Goal: Information Seeking & Learning: Learn about a topic

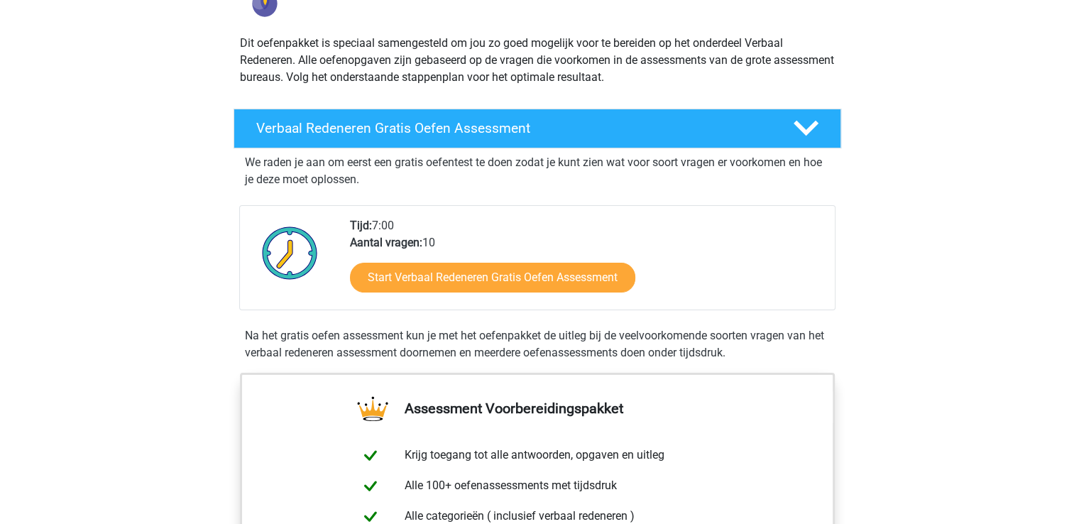
scroll to position [213, 0]
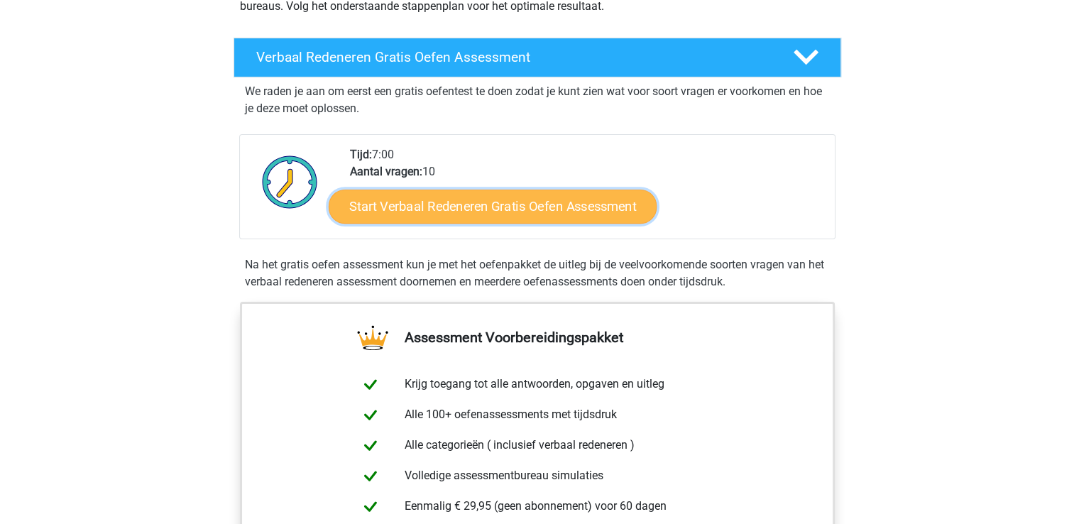
click at [420, 207] on link "Start Verbaal Redeneren Gratis Oefen Assessment" at bounding box center [493, 207] width 328 height 34
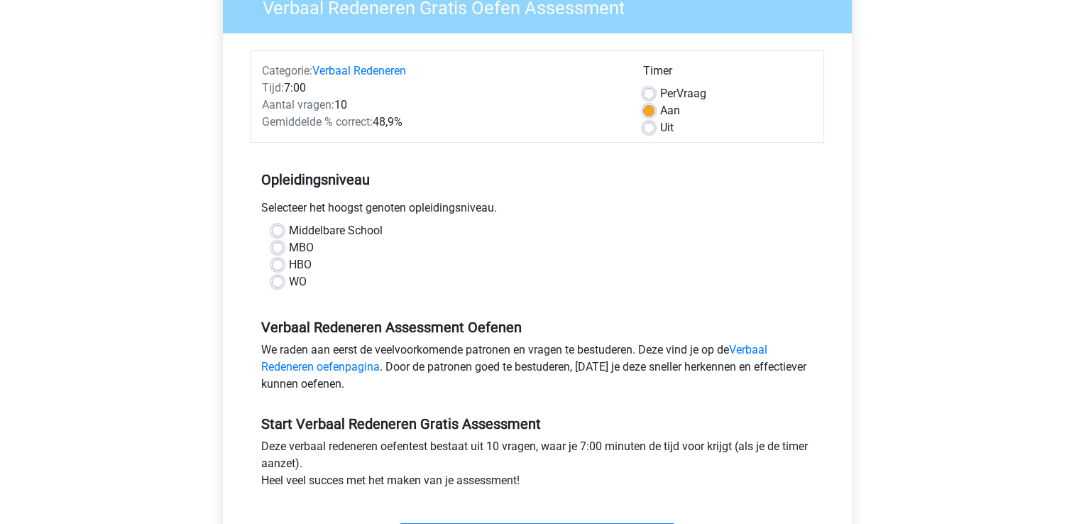
scroll to position [142, 0]
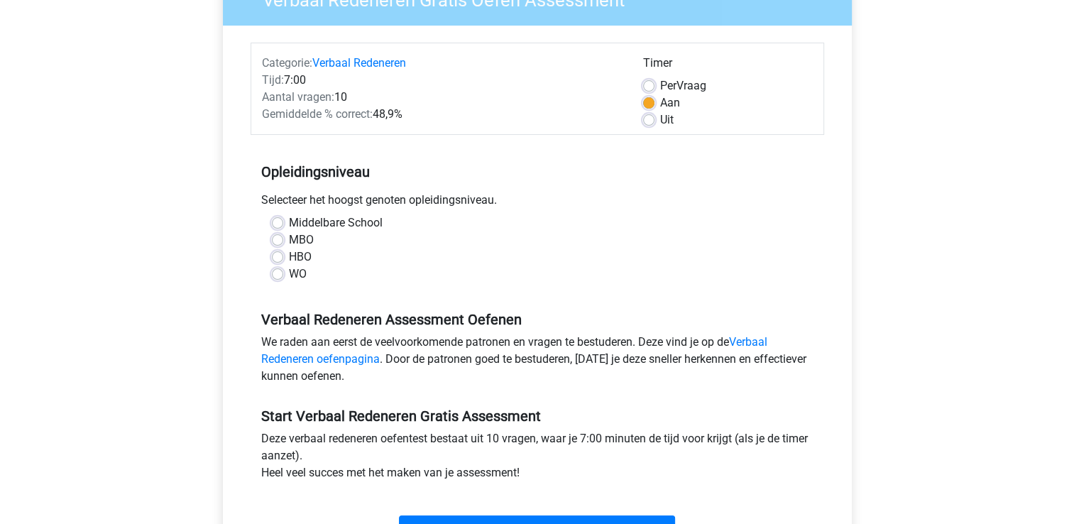
click at [355, 222] on label "Middelbare School" at bounding box center [336, 222] width 94 height 17
click at [283, 222] on input "Middelbare School" at bounding box center [277, 221] width 11 height 14
radio input "true"
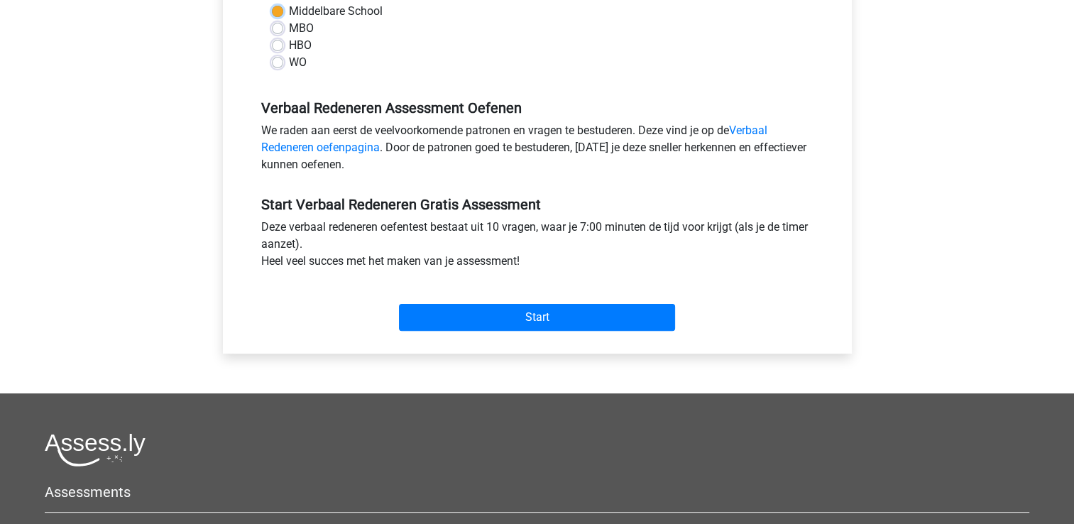
scroll to position [355, 0]
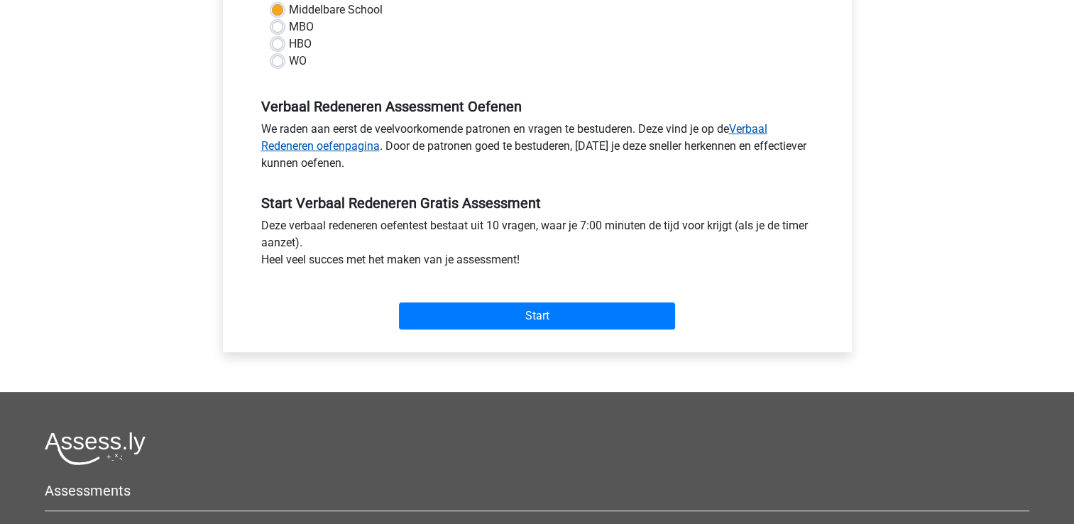
click at [319, 142] on link "Verbaal Redeneren oefenpagina" at bounding box center [514, 137] width 506 height 31
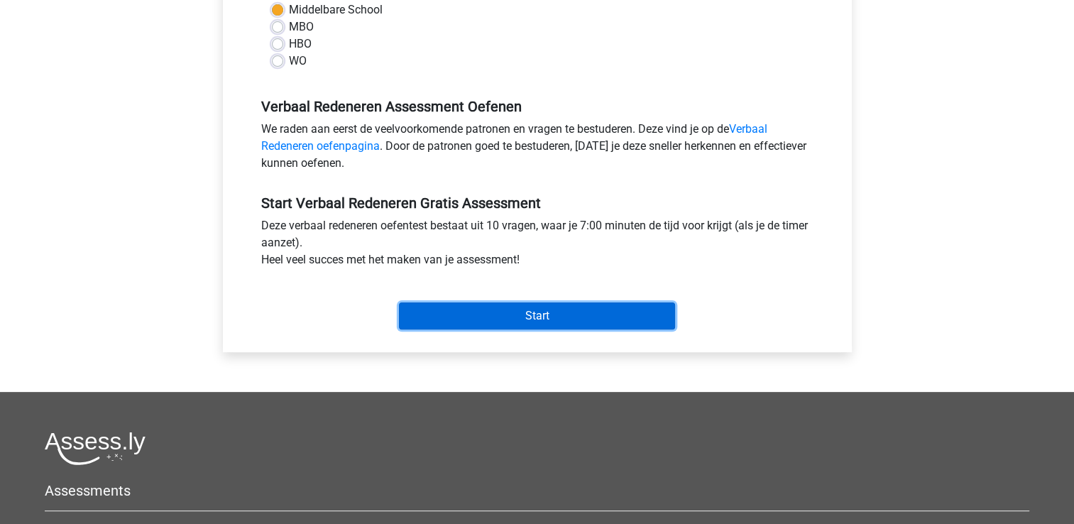
click at [545, 315] on input "Start" at bounding box center [537, 315] width 276 height 27
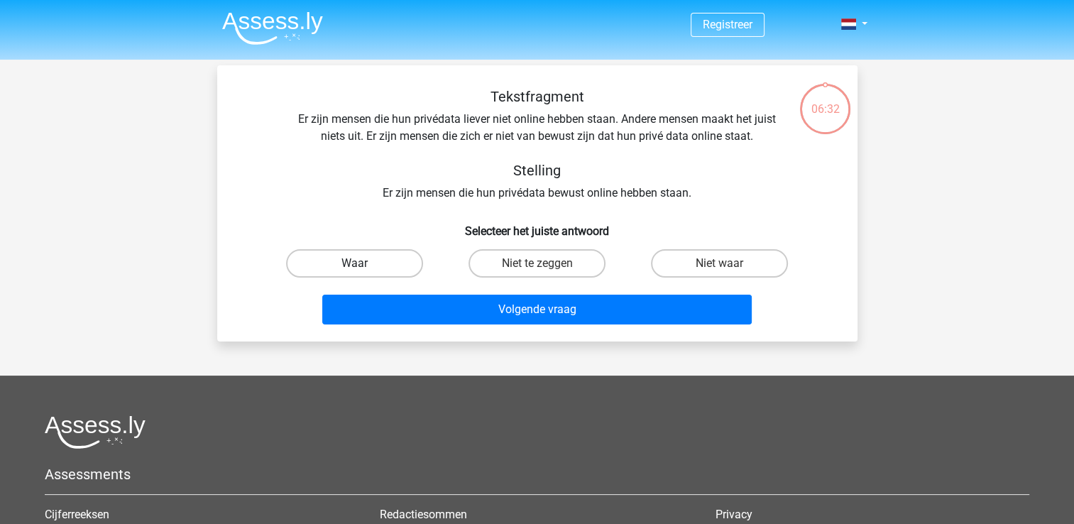
click at [389, 265] on label "Waar" at bounding box center [354, 263] width 137 height 28
click at [364, 265] on input "Waar" at bounding box center [358, 267] width 9 height 9
radio input "true"
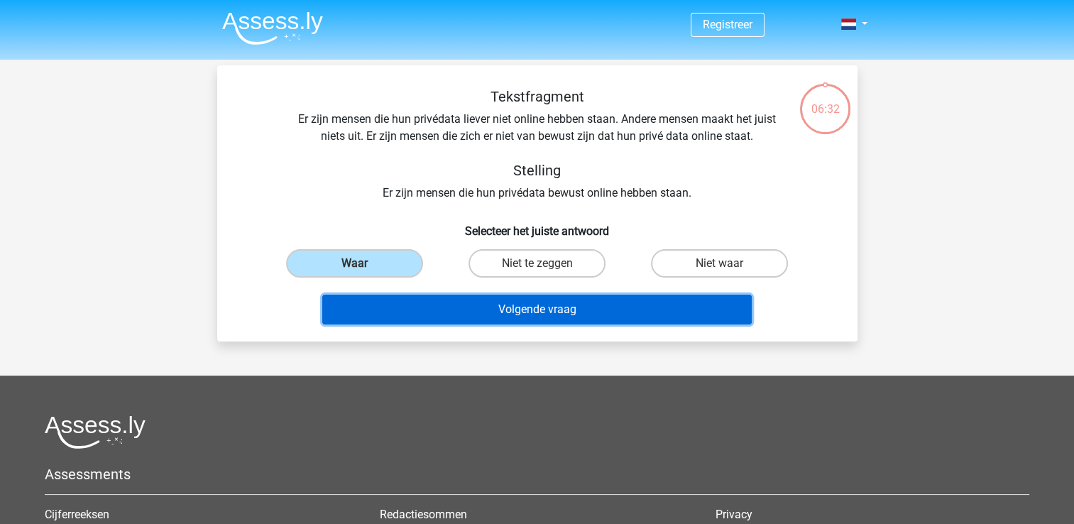
click at [562, 312] on button "Volgende vraag" at bounding box center [537, 310] width 430 height 30
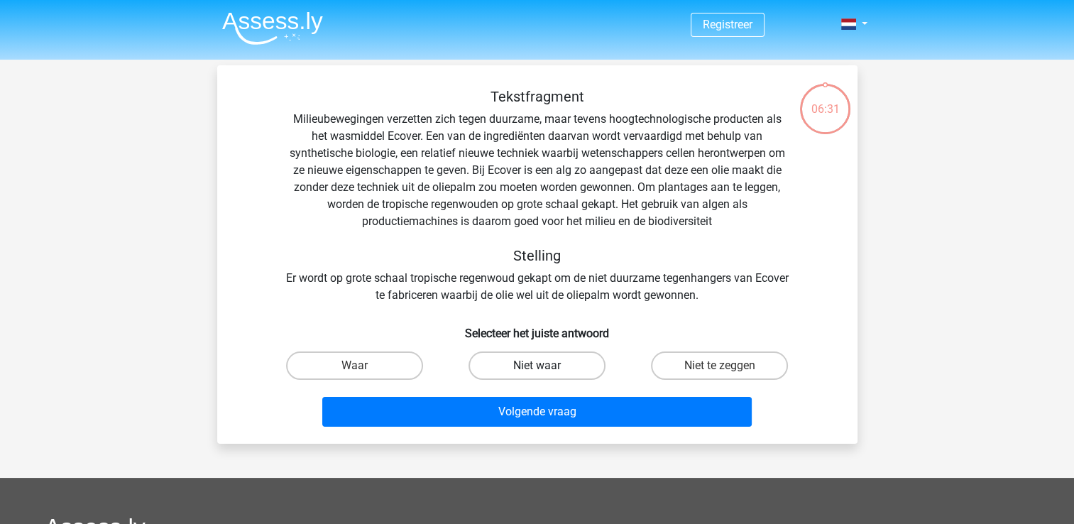
scroll to position [65, 0]
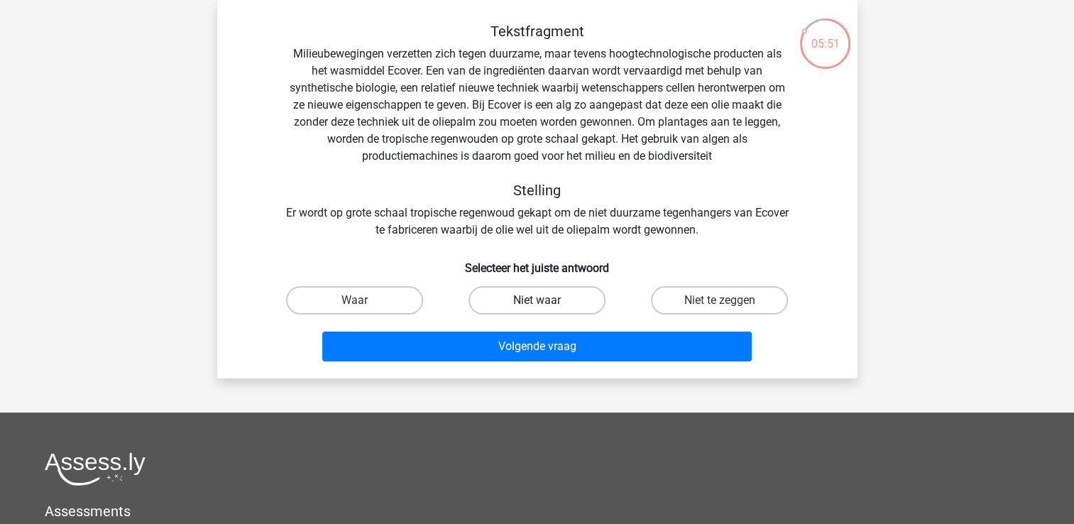
click at [537, 295] on label "Niet waar" at bounding box center [537, 300] width 137 height 28
click at [537, 300] on input "Niet waar" at bounding box center [541, 304] width 9 height 9
radio input "true"
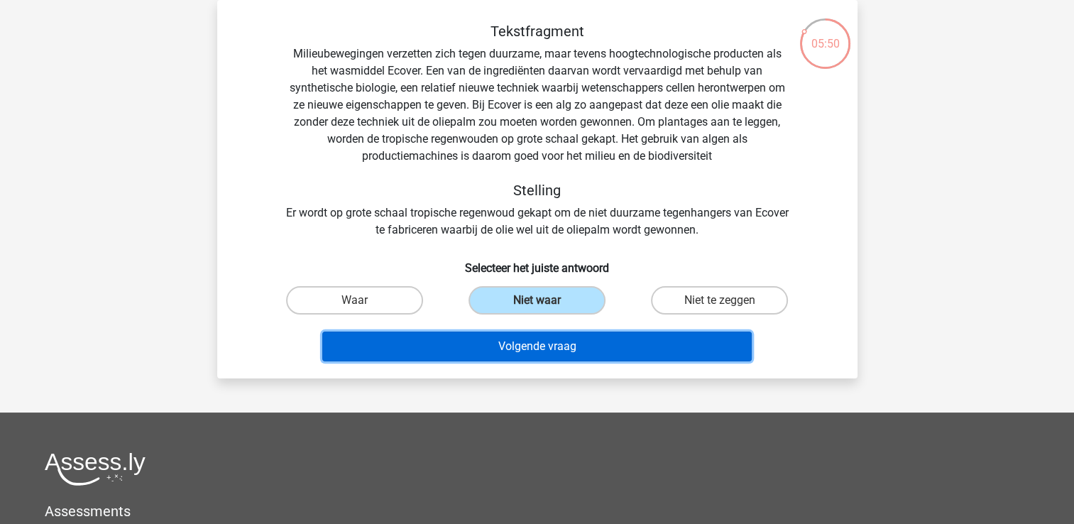
click at [536, 349] on button "Volgende vraag" at bounding box center [537, 347] width 430 height 30
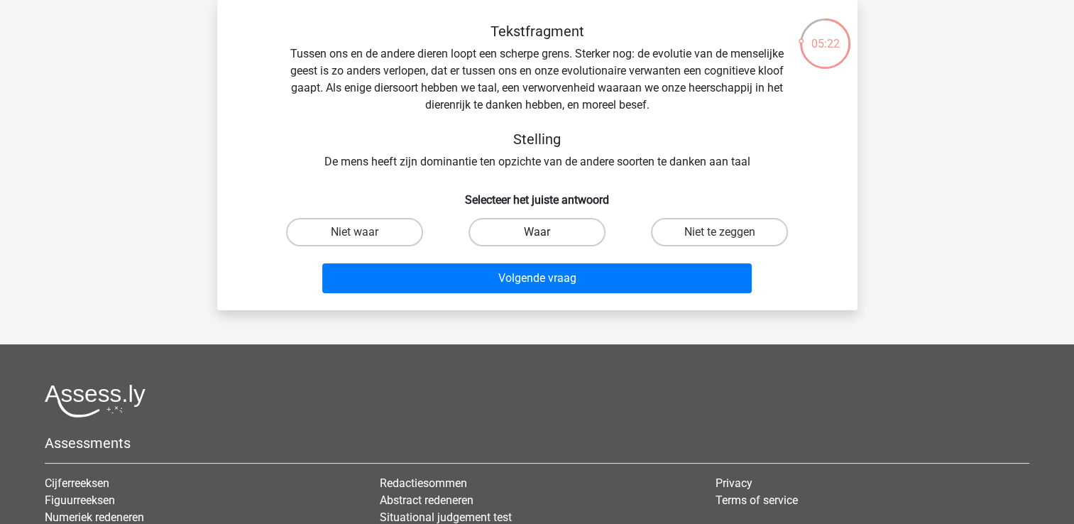
click at [585, 229] on label "Waar" at bounding box center [537, 232] width 137 height 28
click at [546, 232] on input "Waar" at bounding box center [541, 236] width 9 height 9
radio input "true"
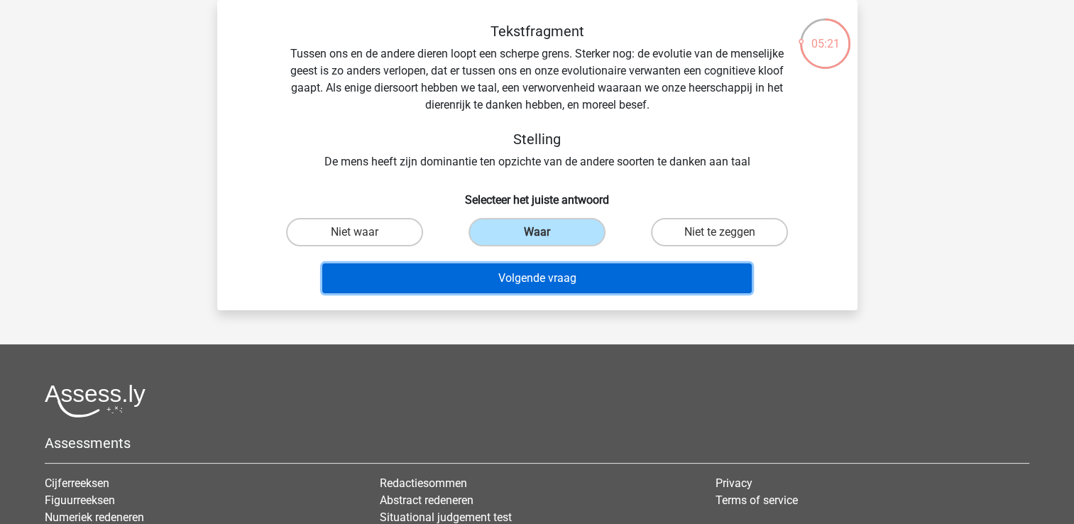
click at [586, 276] on button "Volgende vraag" at bounding box center [537, 278] width 430 height 30
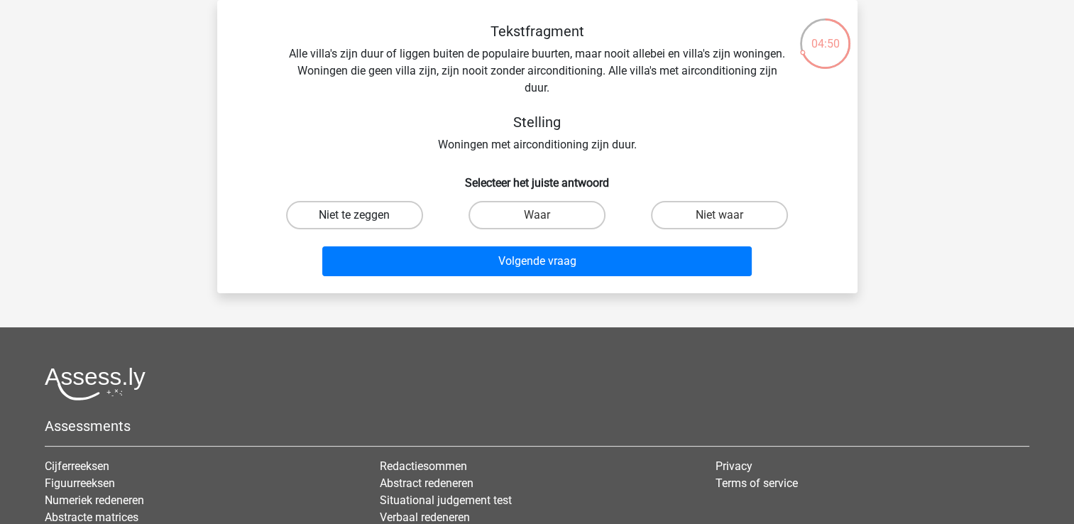
click at [366, 216] on label "Niet te zeggen" at bounding box center [354, 215] width 137 height 28
click at [364, 216] on input "Niet te zeggen" at bounding box center [358, 219] width 9 height 9
radio input "true"
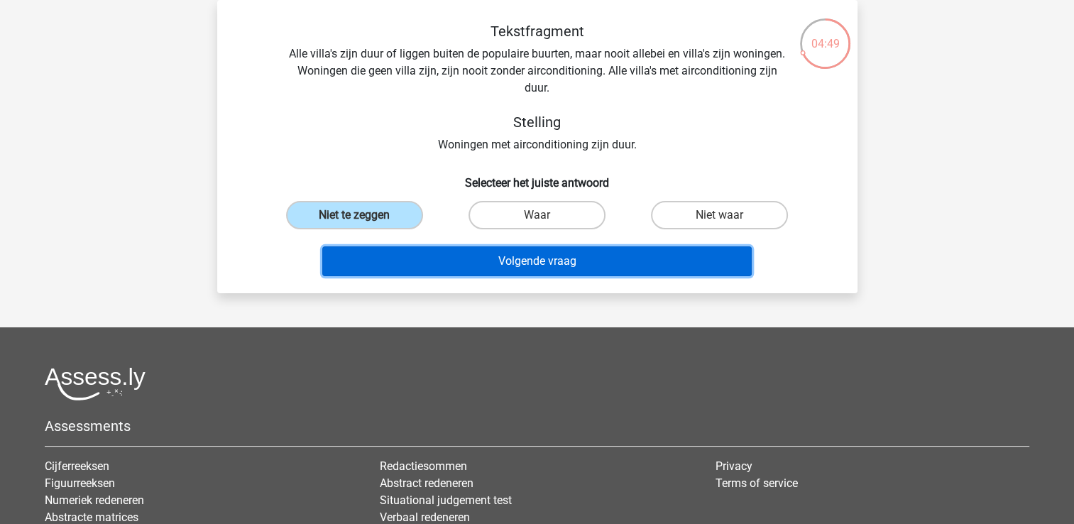
click at [551, 263] on button "Volgende vraag" at bounding box center [537, 261] width 430 height 30
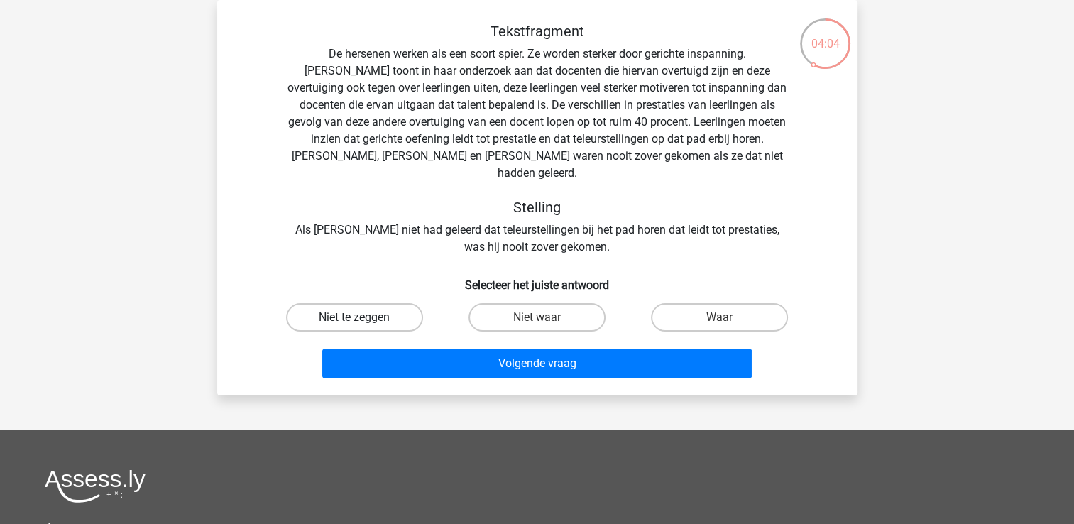
click at [327, 303] on label "Niet te zeggen" at bounding box center [354, 317] width 137 height 28
click at [354, 317] on input "Niet te zeggen" at bounding box center [358, 321] width 9 height 9
radio input "true"
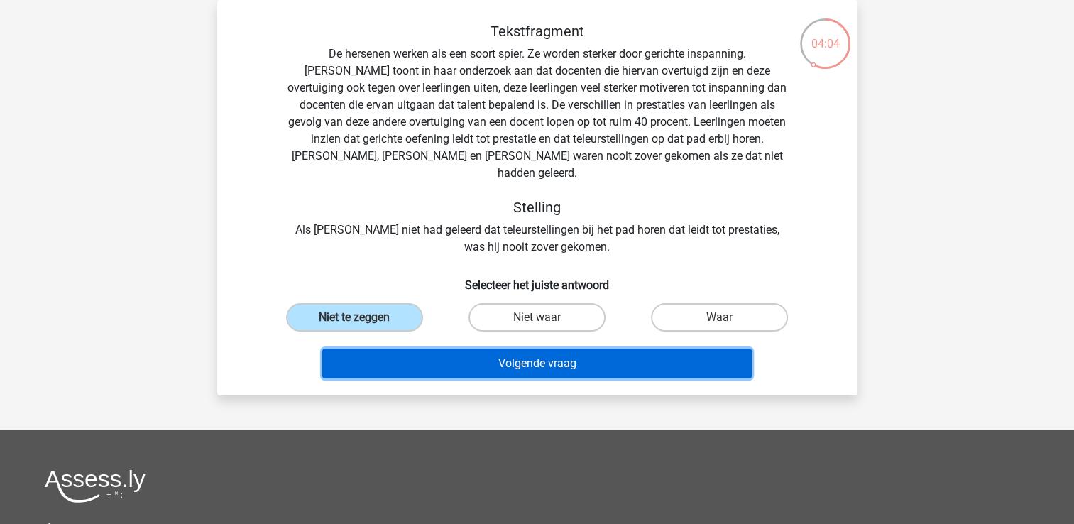
click at [569, 349] on button "Volgende vraag" at bounding box center [537, 364] width 430 height 30
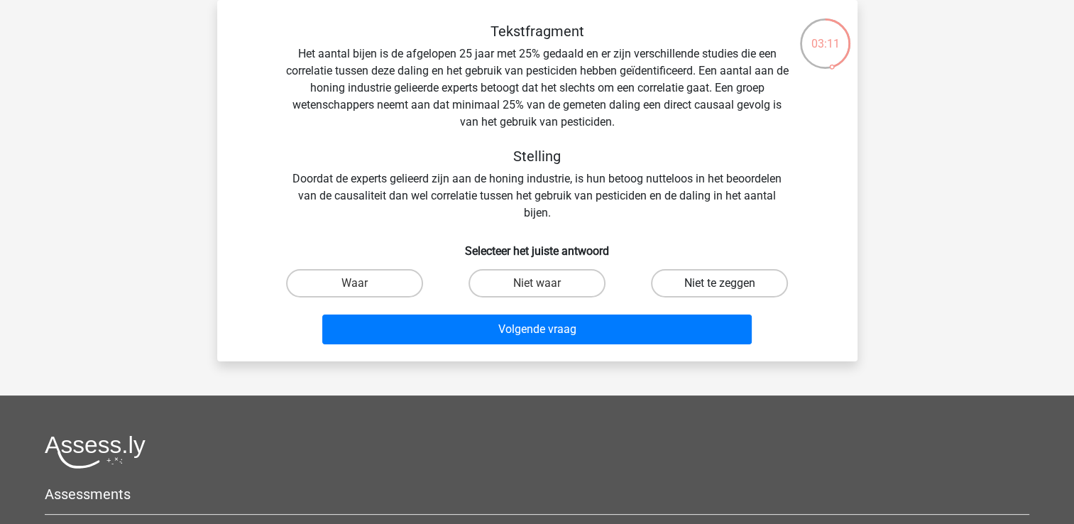
click at [720, 271] on label "Niet te zeggen" at bounding box center [719, 283] width 137 height 28
click at [720, 283] on input "Niet te zeggen" at bounding box center [724, 287] width 9 height 9
radio input "true"
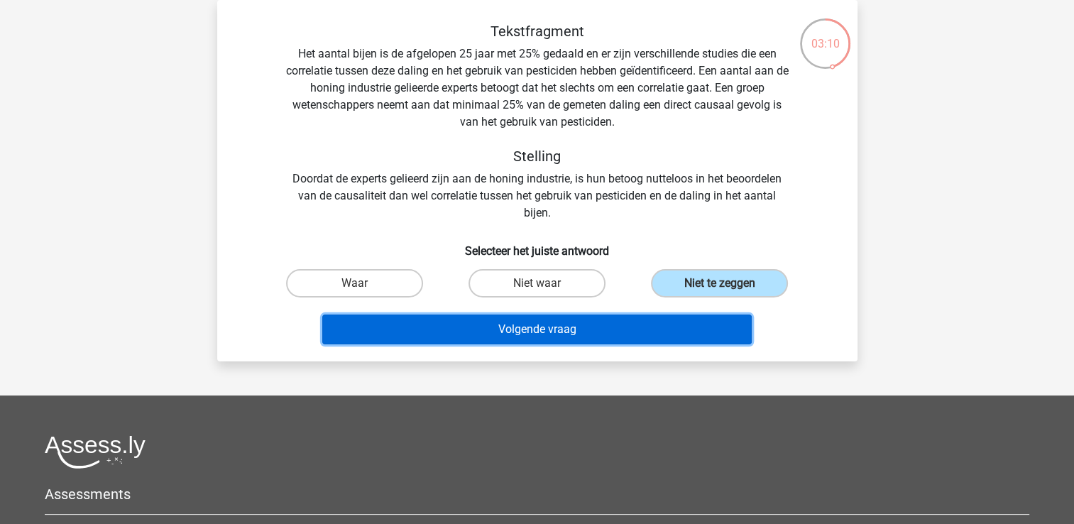
click at [663, 325] on button "Volgende vraag" at bounding box center [537, 330] width 430 height 30
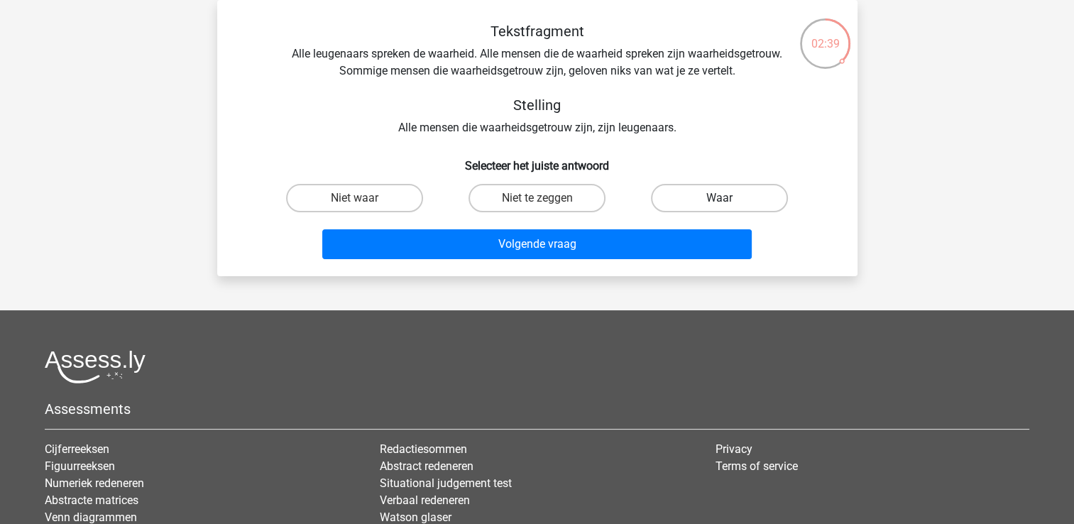
click at [690, 202] on label "Waar" at bounding box center [719, 198] width 137 height 28
click at [720, 202] on input "Waar" at bounding box center [724, 202] width 9 height 9
radio input "true"
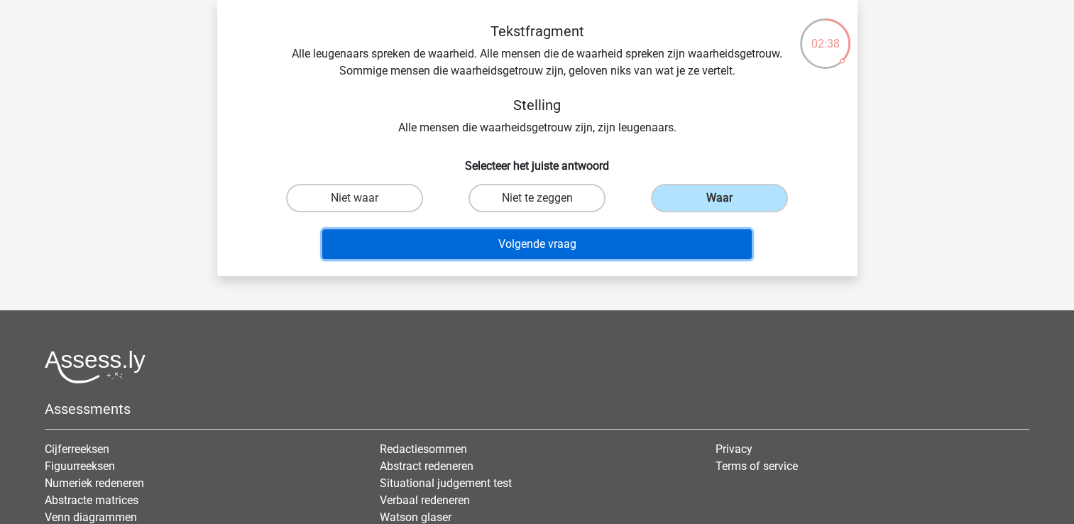
click at [523, 240] on button "Volgende vraag" at bounding box center [537, 244] width 430 height 30
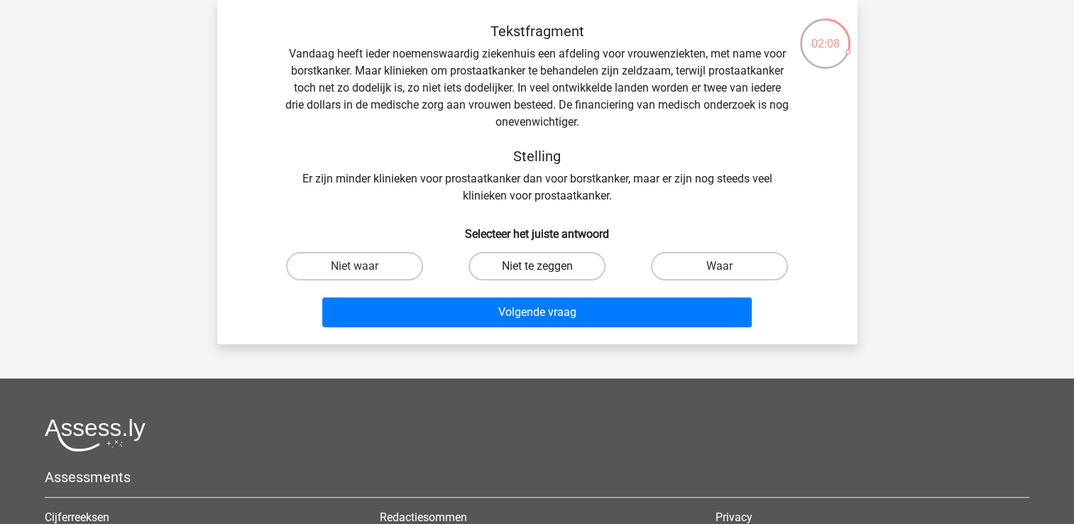
click at [523, 271] on label "Niet te zeggen" at bounding box center [537, 266] width 137 height 28
click at [537, 271] on input "Niet te zeggen" at bounding box center [541, 270] width 9 height 9
radio input "true"
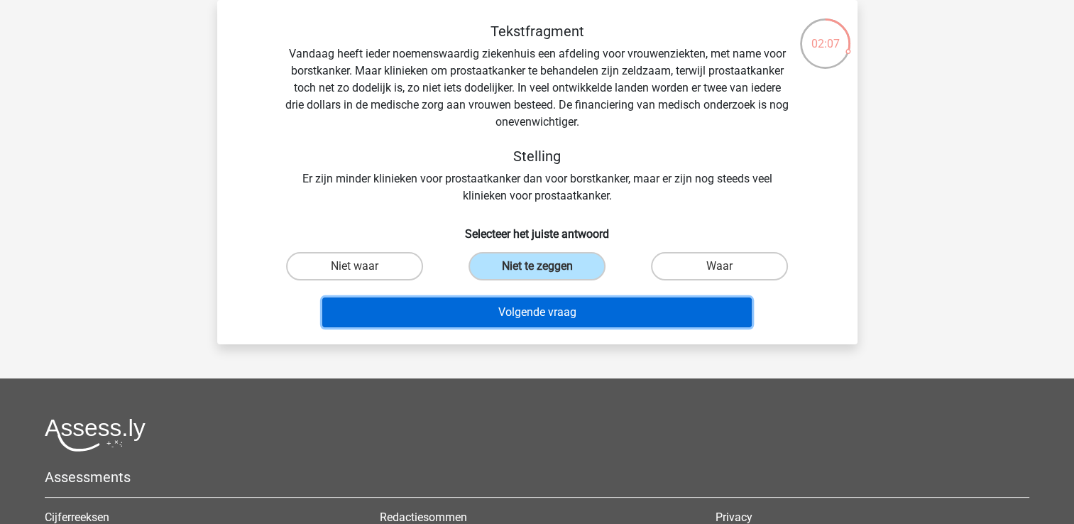
click at [523, 317] on button "Volgende vraag" at bounding box center [537, 312] width 430 height 30
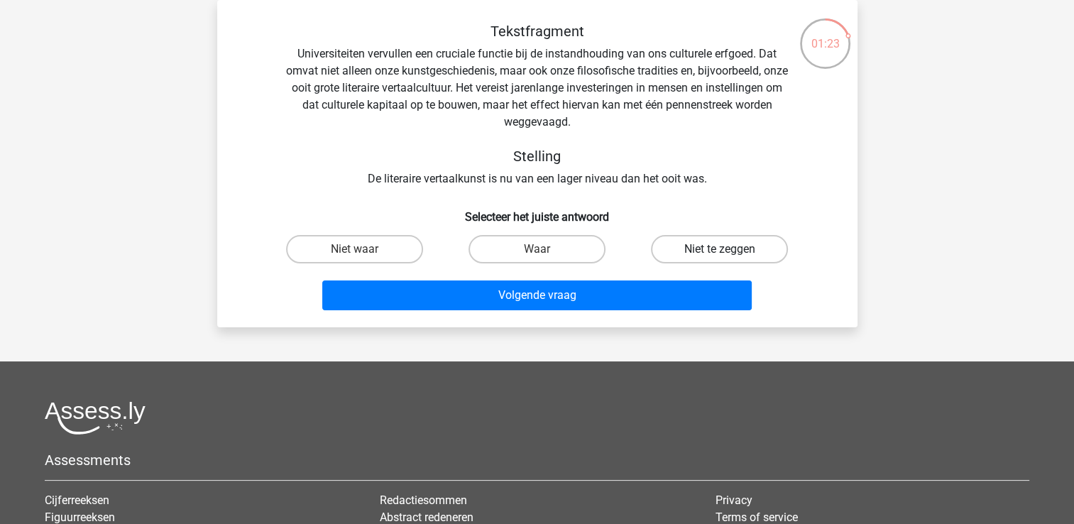
click at [692, 256] on label "Niet te zeggen" at bounding box center [719, 249] width 137 height 28
click at [720, 256] on input "Niet te zeggen" at bounding box center [724, 253] width 9 height 9
radio input "true"
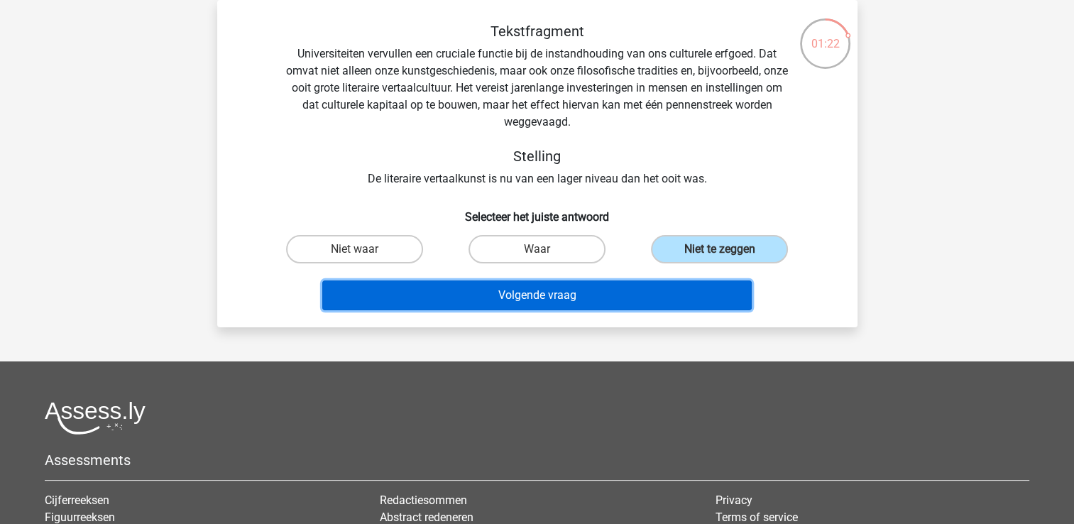
click at [534, 293] on button "Volgende vraag" at bounding box center [537, 295] width 430 height 30
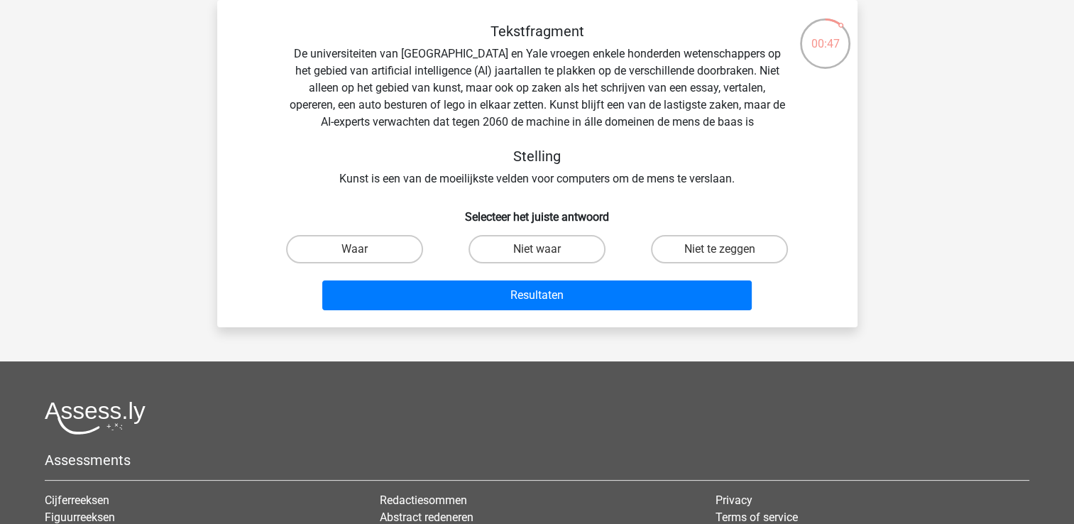
click at [724, 251] on input "Niet te zeggen" at bounding box center [724, 253] width 9 height 9
radio input "true"
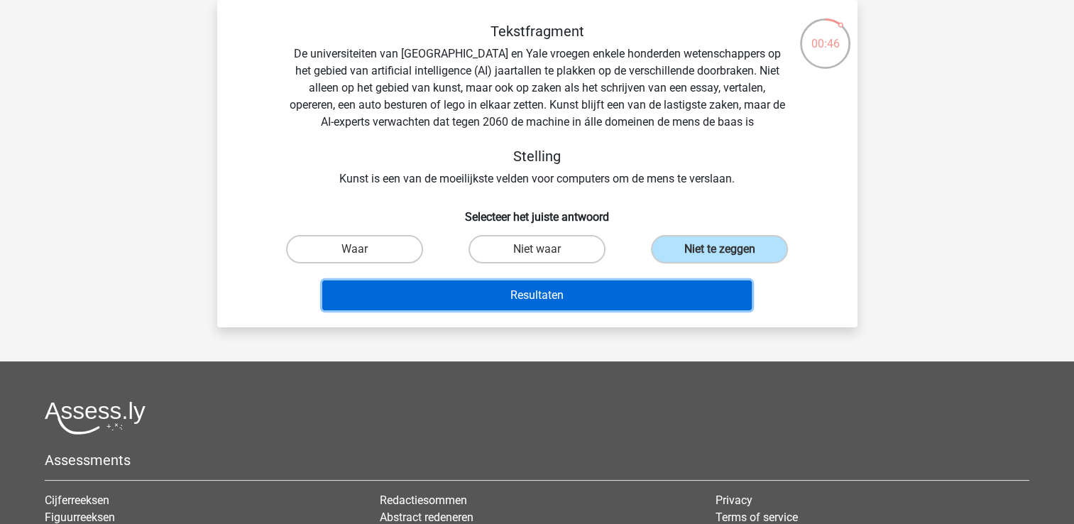
click at [506, 297] on button "Resultaten" at bounding box center [537, 295] width 430 height 30
